Goal: Information Seeking & Learning: Learn about a topic

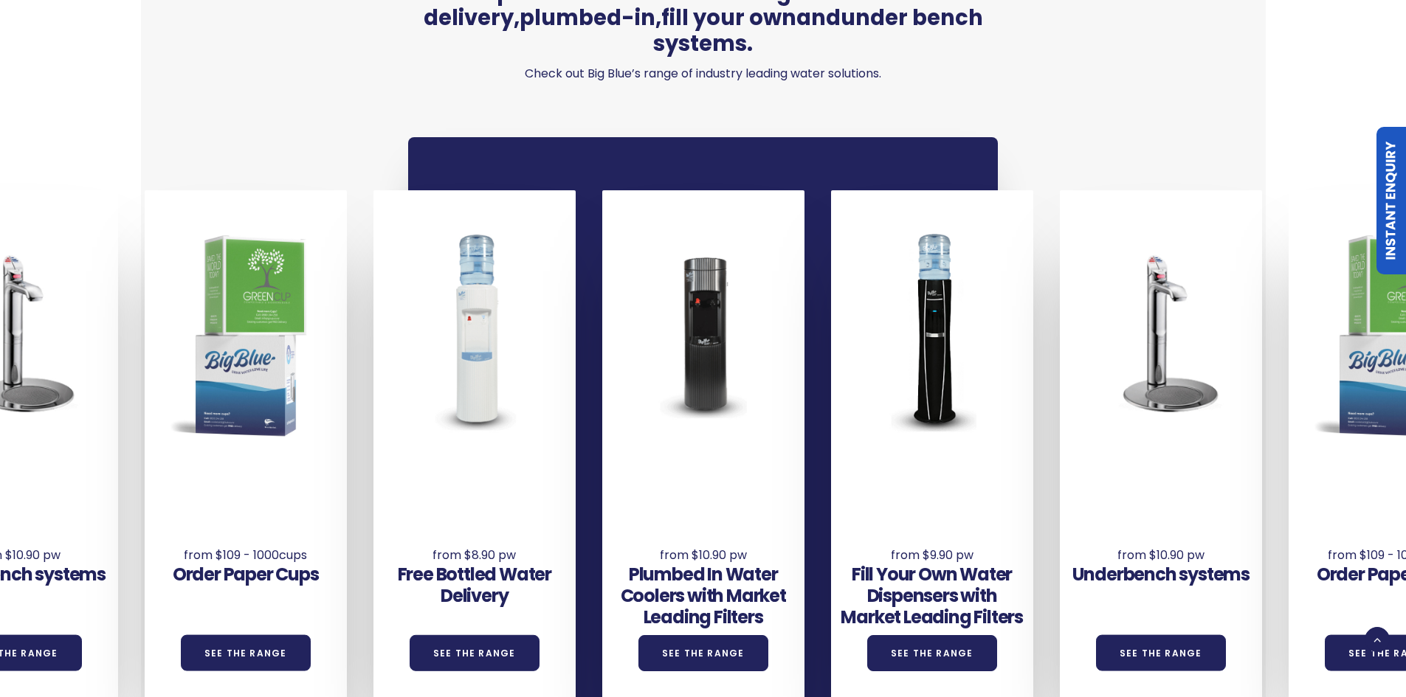
scroll to position [1033, 0]
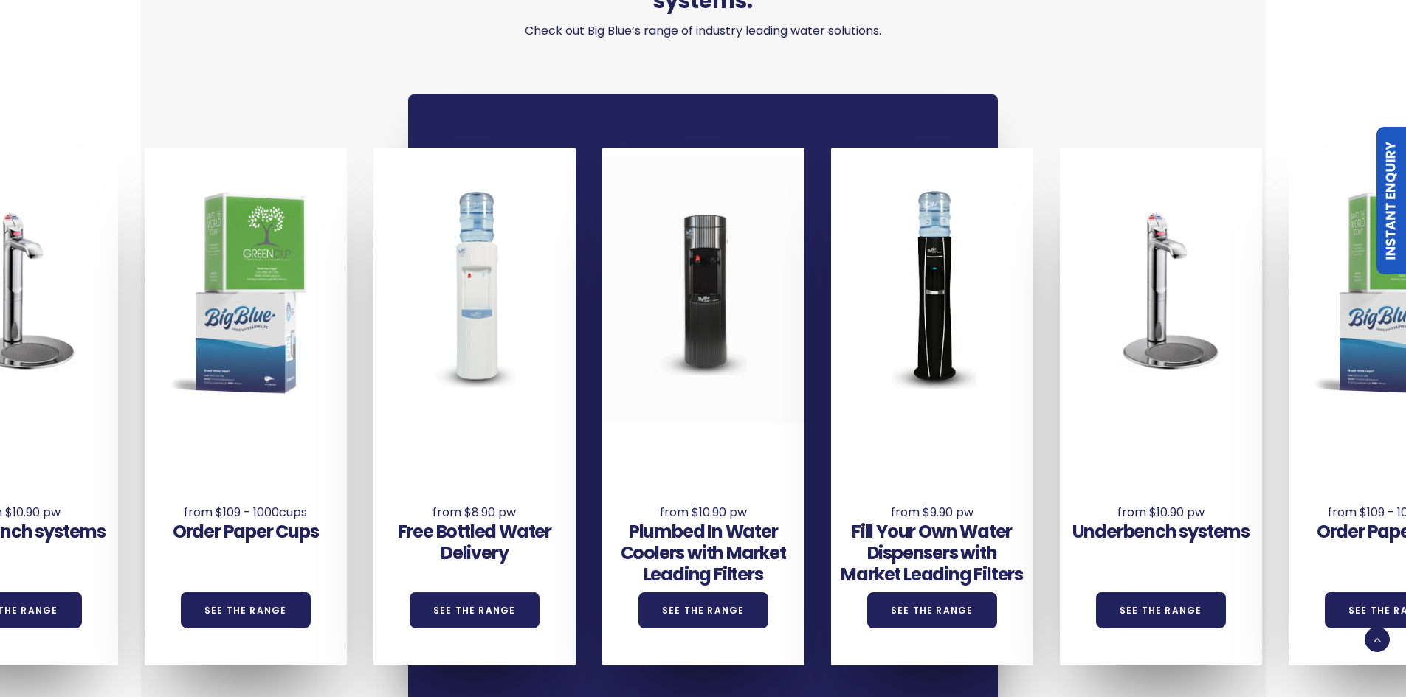
click at [707, 294] on div at bounding box center [703, 289] width 202 height 269
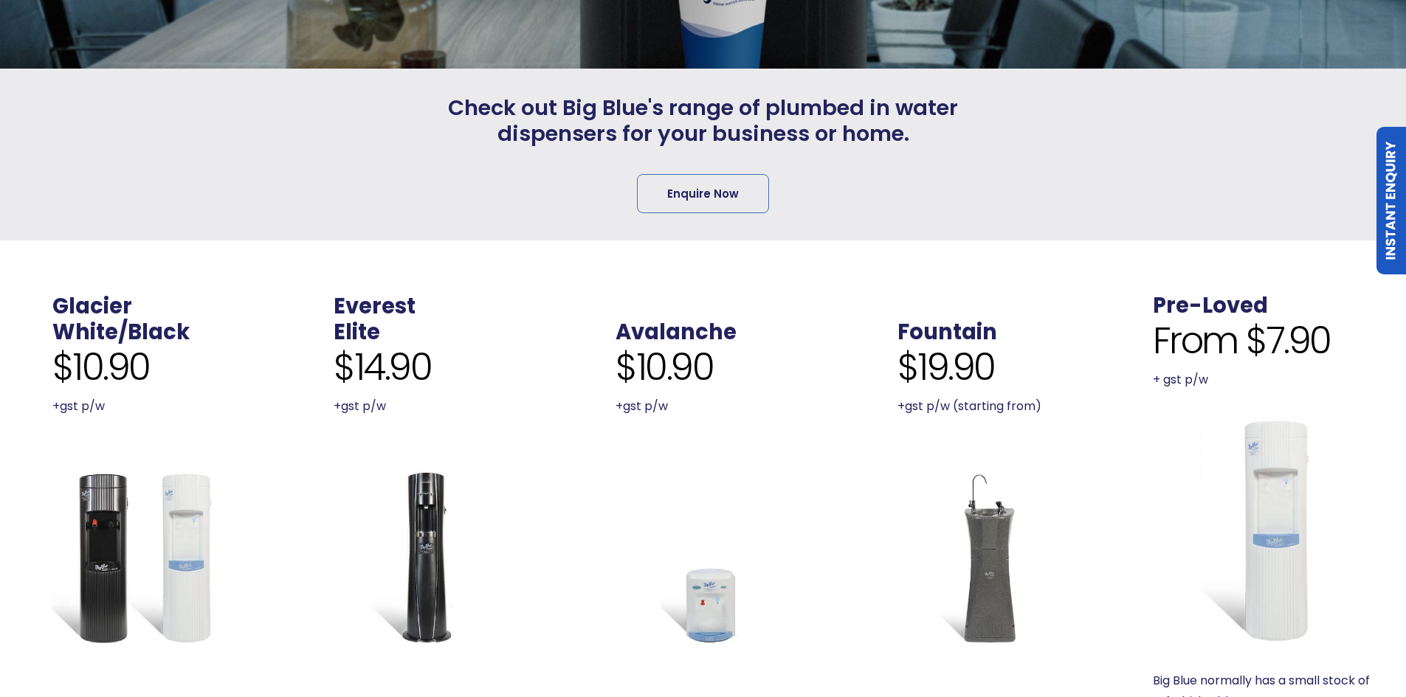
click at [428, 522] on img at bounding box center [421, 557] width 175 height 175
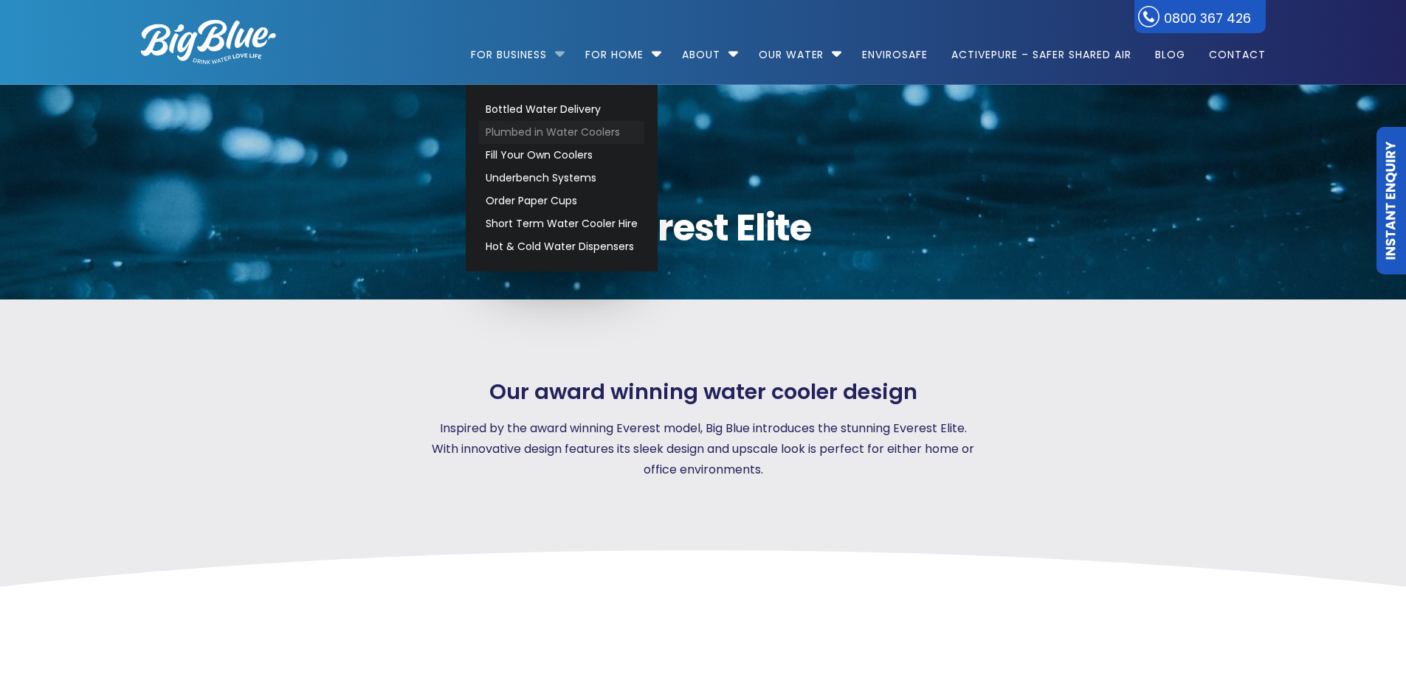
click at [587, 128] on link "Plumbed in Water Coolers" at bounding box center [561, 132] width 165 height 23
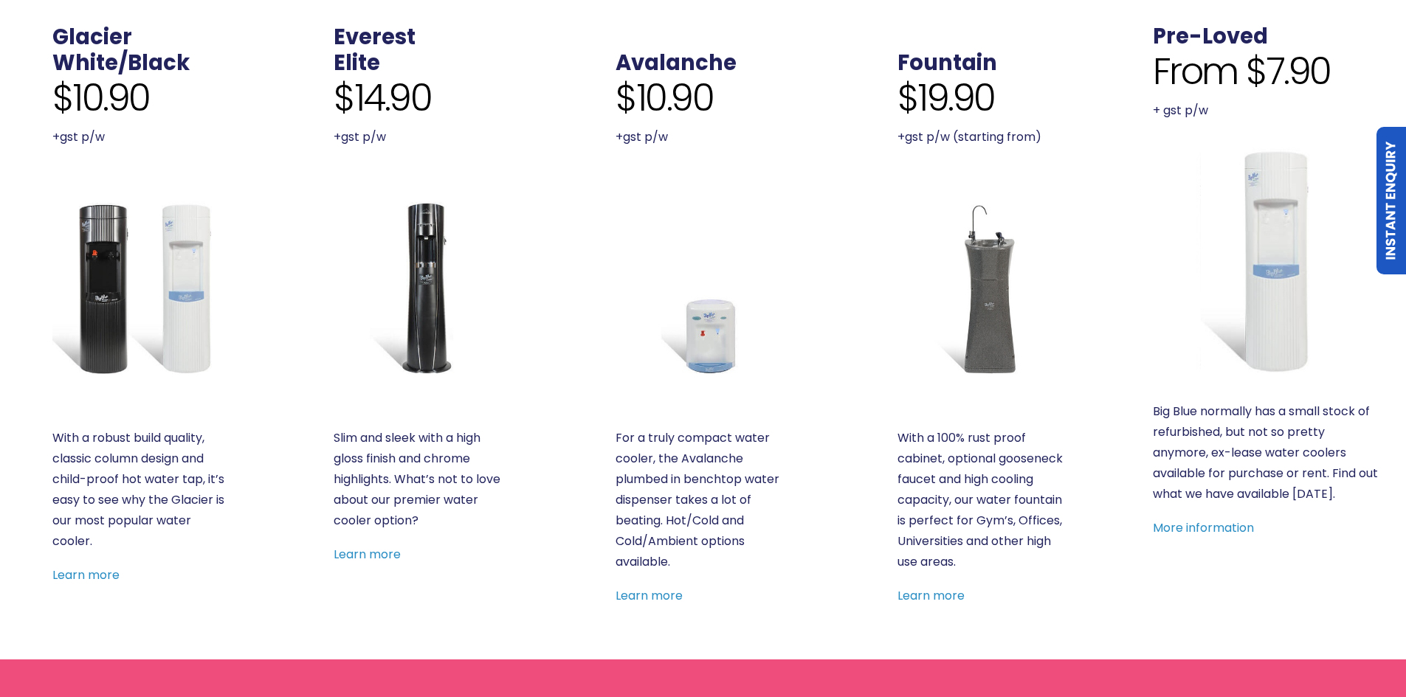
scroll to position [590, 0]
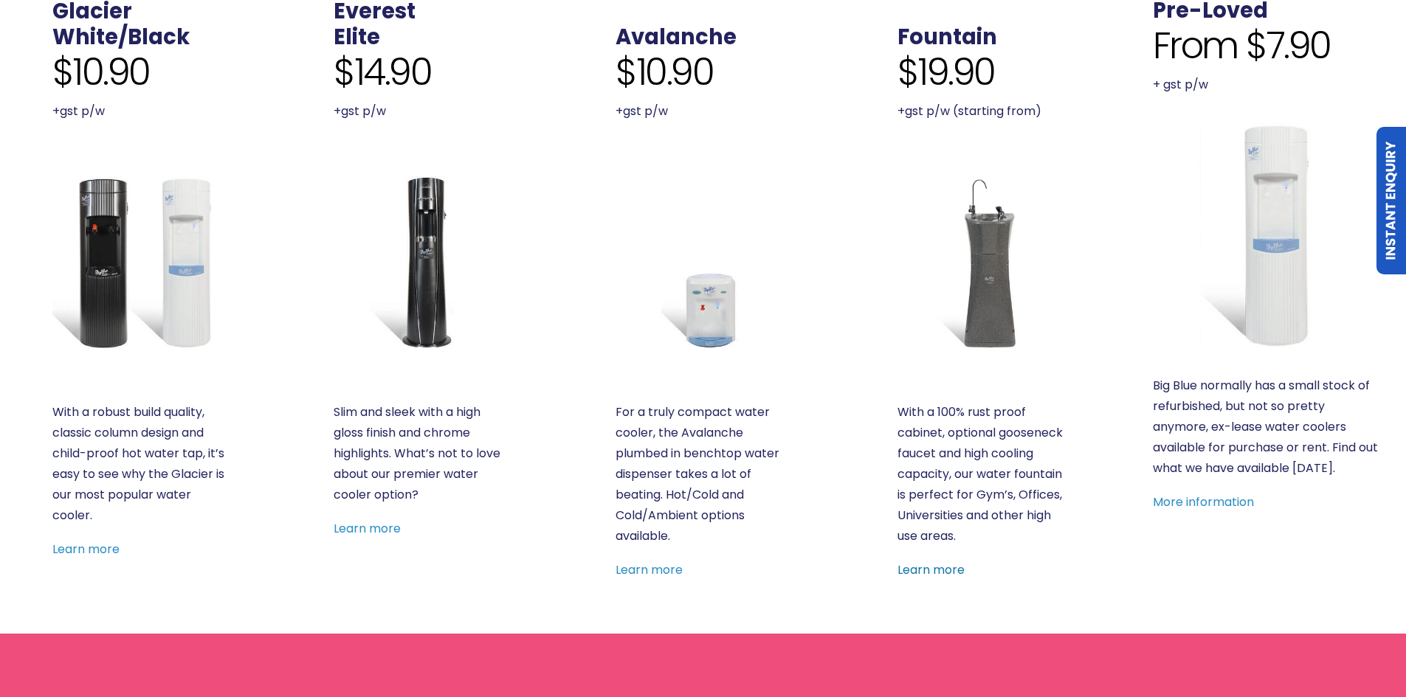
click at [927, 569] on link "Learn more" at bounding box center [930, 570] width 67 height 17
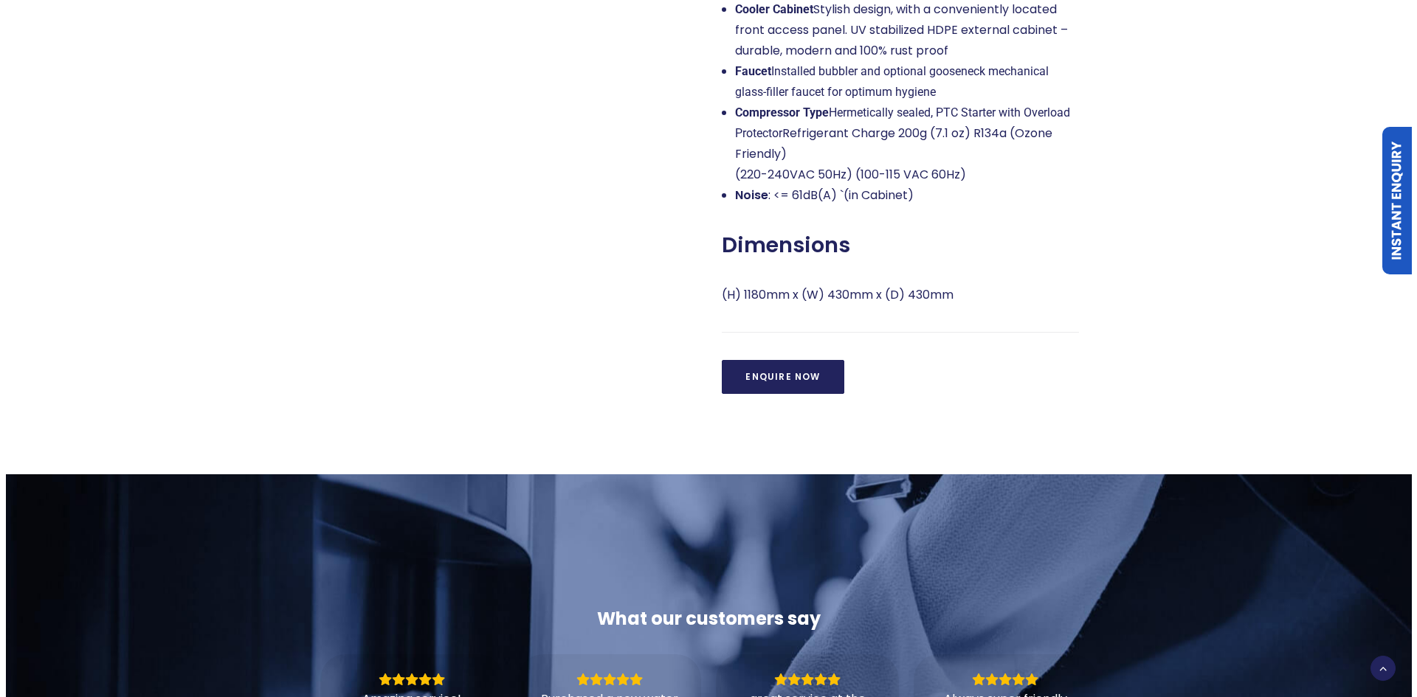
scroll to position [1181, 0]
